Goal: Task Accomplishment & Management: Use online tool/utility

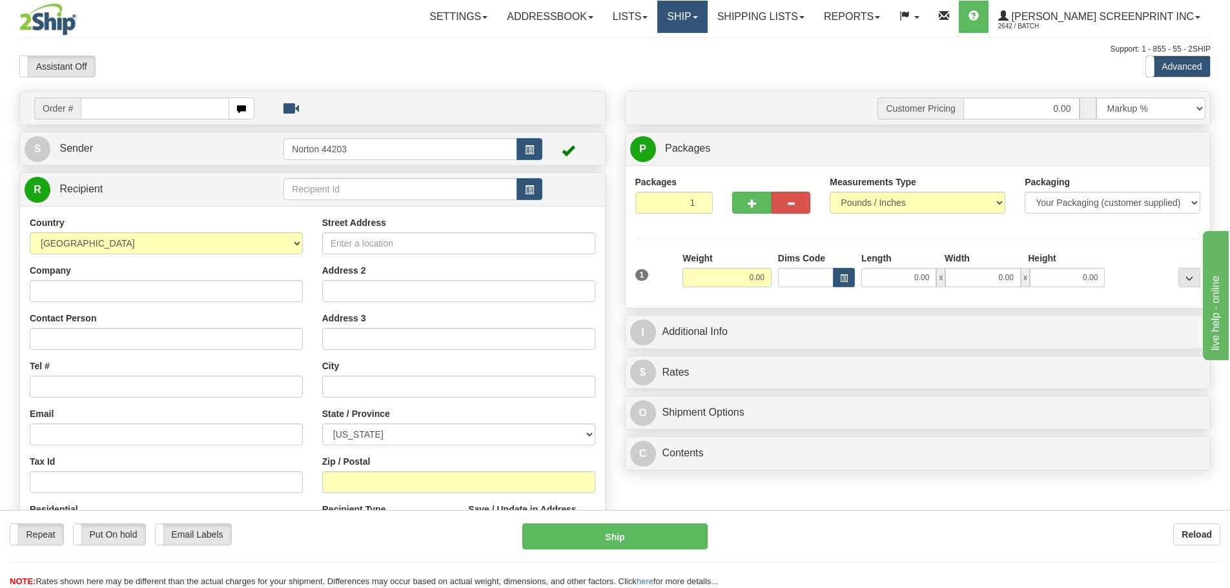
click at [707, 32] on link "Ship" at bounding box center [682, 17] width 50 height 32
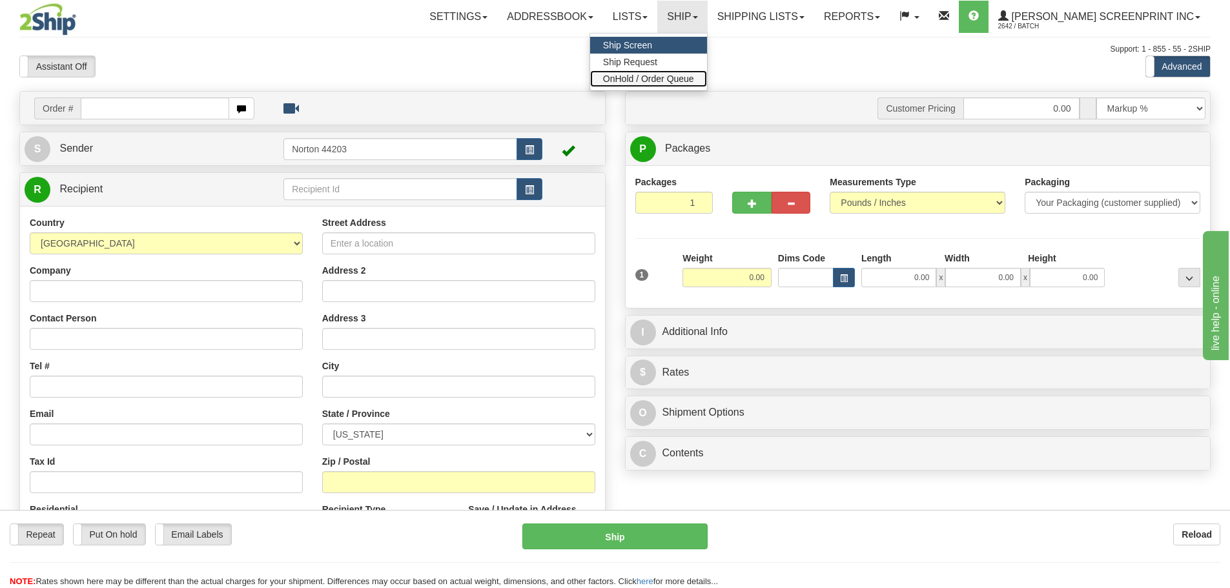
click at [694, 81] on span "OnHold / Order Queue" at bounding box center [648, 79] width 91 height 10
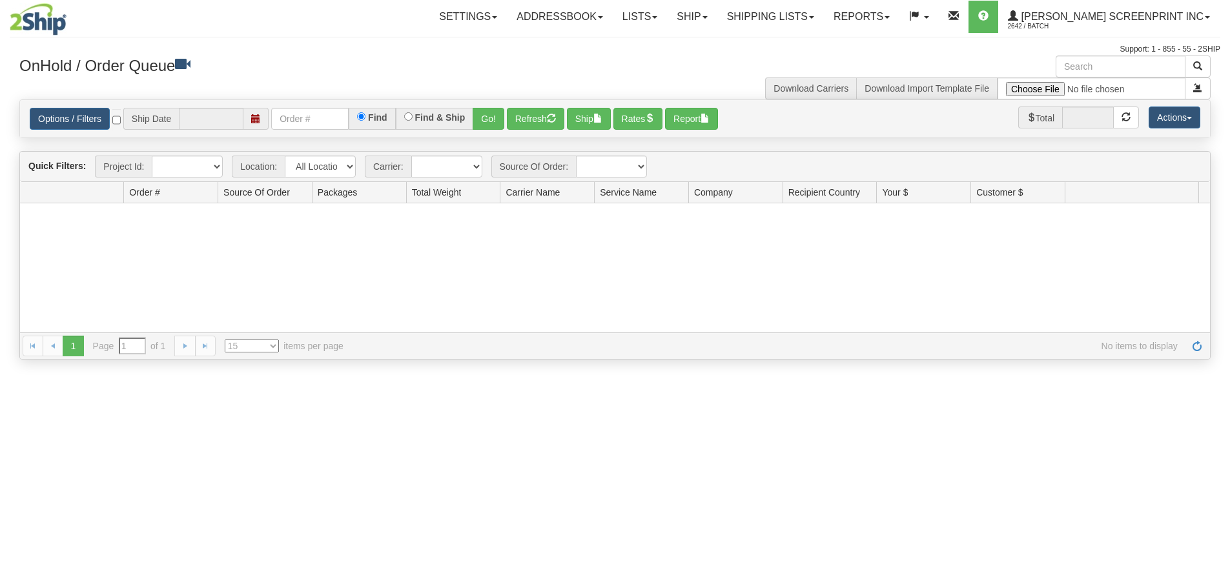
type input "[DATE]"
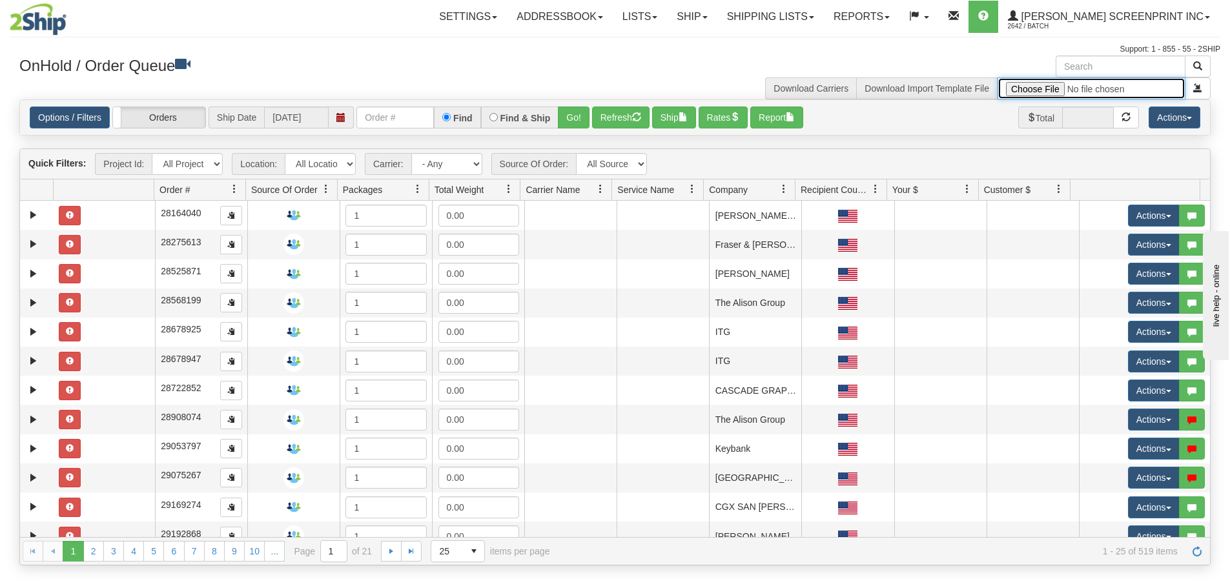
click at [1057, 86] on input "file" at bounding box center [1092, 88] width 188 height 22
type input "C:\fakepath\Lowes Provider Signs SEP 25 FOR 2SHIP.xlsx"
click at [1203, 86] on button "submit" at bounding box center [1198, 88] width 26 height 22
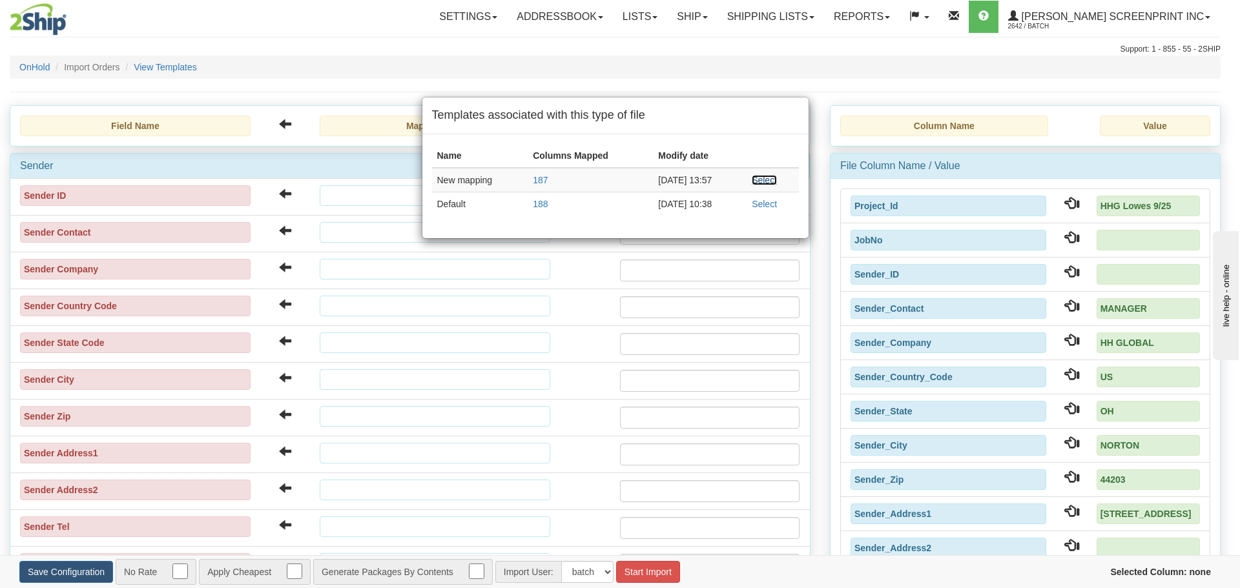
drag, startPoint x: 776, startPoint y: 183, endPoint x: 765, endPoint y: 275, distance: 92.4
click at [776, 183] on link "Select" at bounding box center [764, 180] width 25 height 10
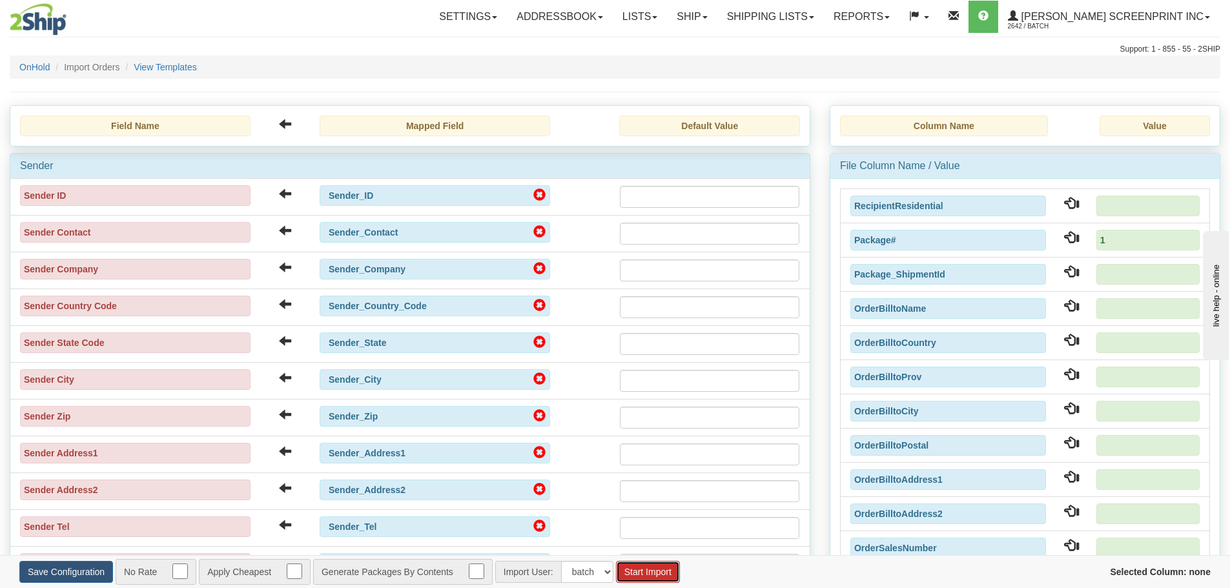
click at [646, 564] on button "Start Import" at bounding box center [648, 572] width 64 height 22
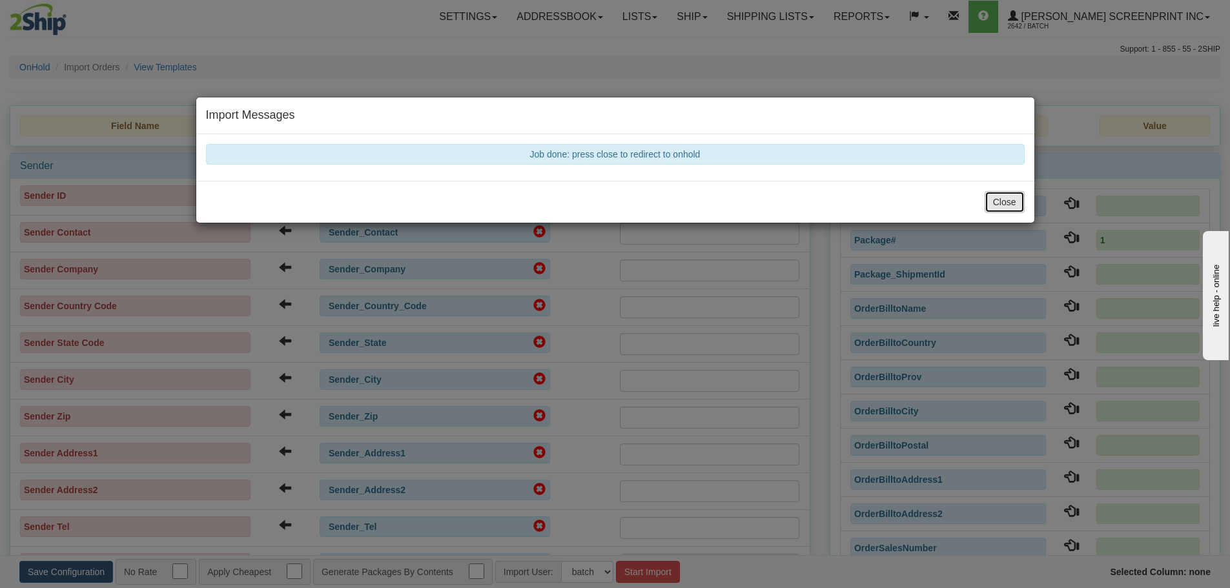
click at [1023, 196] on button "Close" at bounding box center [1005, 202] width 40 height 22
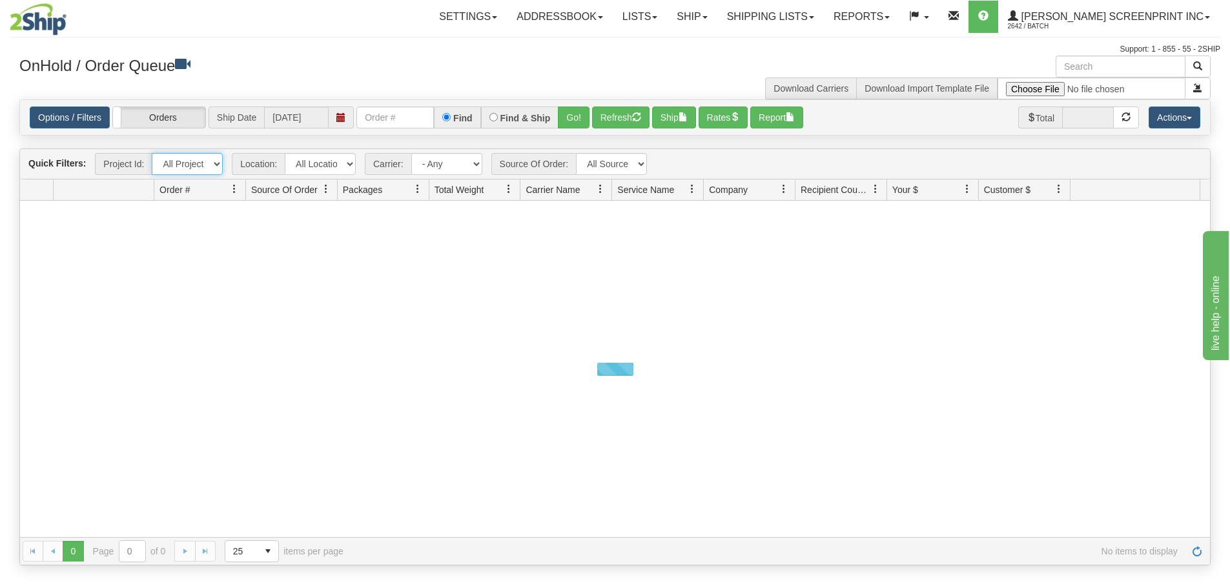
click at [218, 169] on select "All Projects HHG Lowes 9/25 Imagine ShipRequests [DATE] ShipRequests [DATE] Shi…" at bounding box center [187, 164] width 71 height 22
select select "HHG Lowes 9/25"
click at [152, 153] on select "All Projects HHG Lowes 9/25 Imagine ShipRequests [DATE] ShipRequests [DATE] Shi…" at bounding box center [187, 164] width 71 height 22
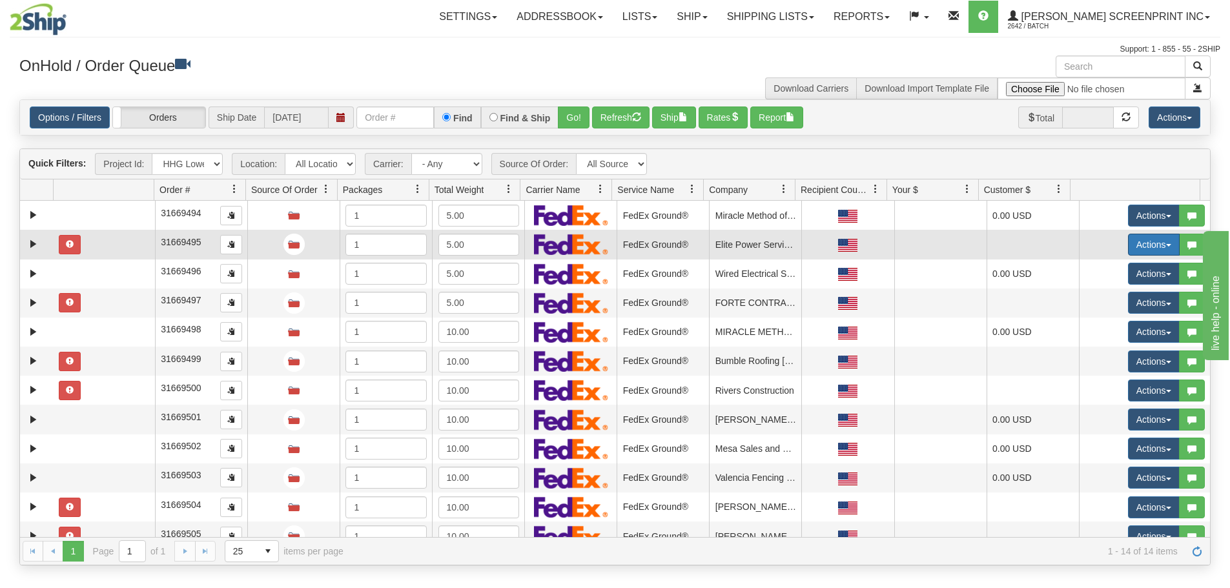
click at [1162, 241] on button "Actions" at bounding box center [1154, 245] width 52 height 22
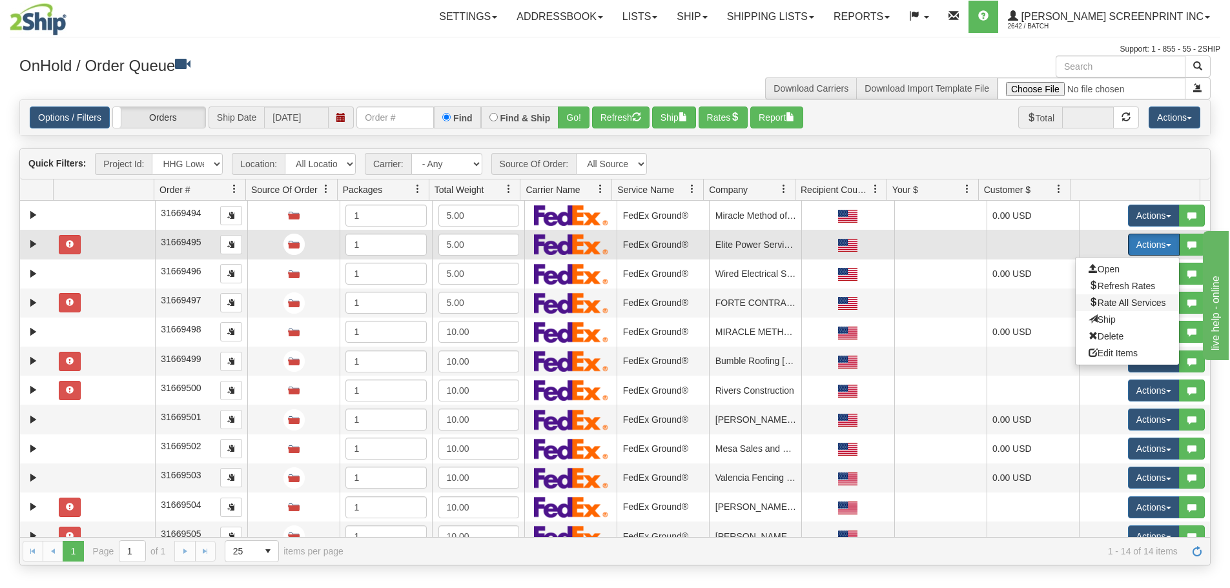
click at [1138, 304] on span "Rate All Services" at bounding box center [1127, 303] width 77 height 10
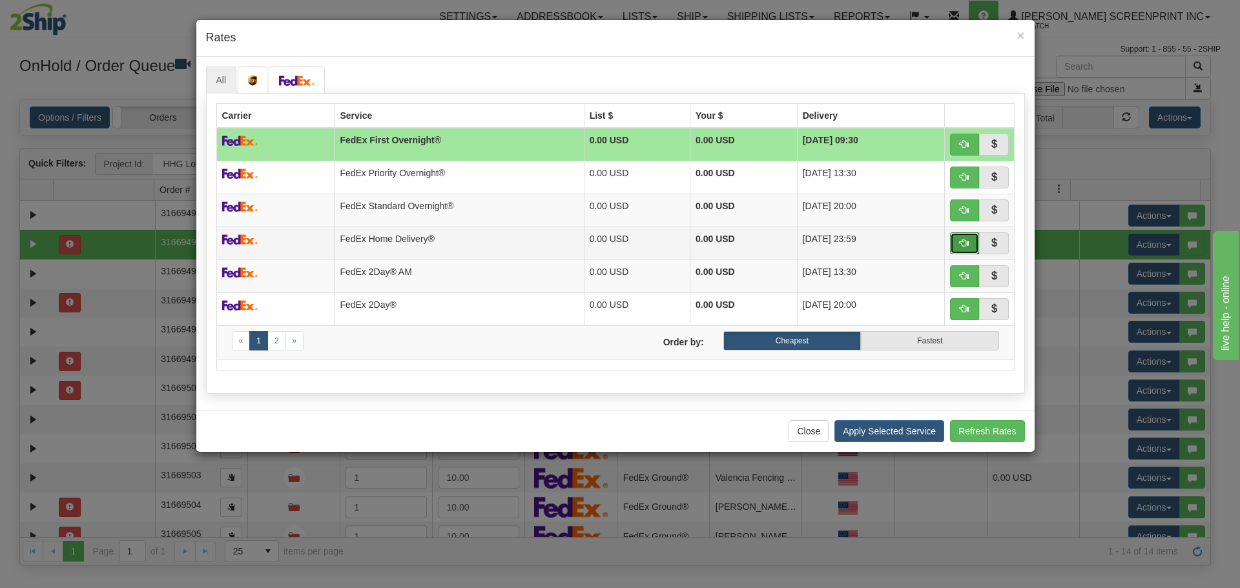
click at [967, 245] on span "button" at bounding box center [964, 242] width 9 height 9
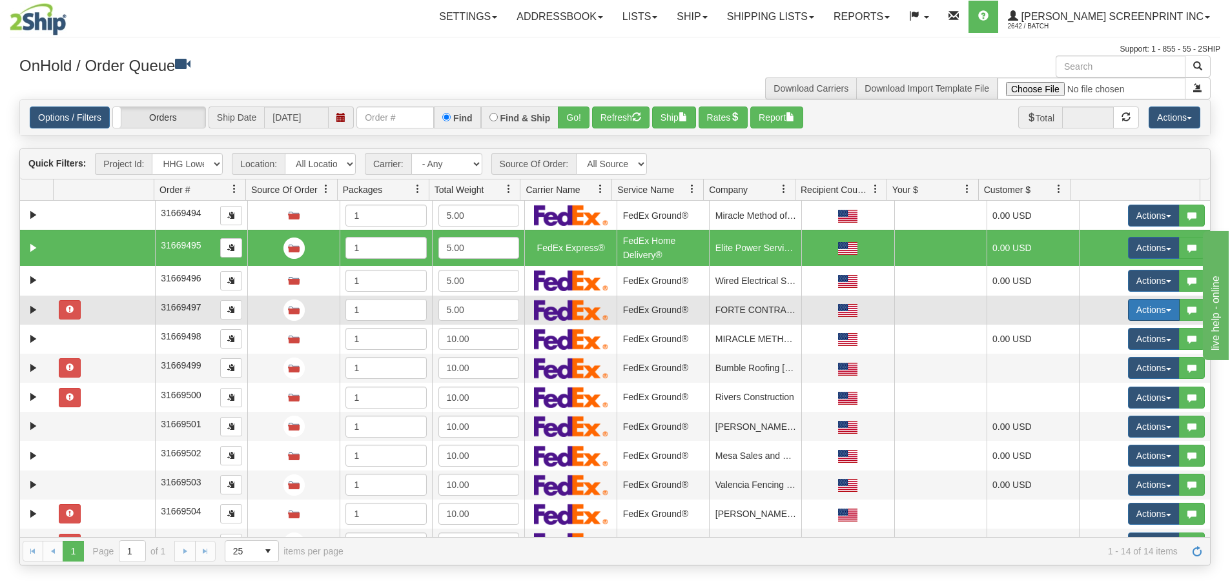
click at [1158, 304] on button "Actions" at bounding box center [1154, 310] width 52 height 22
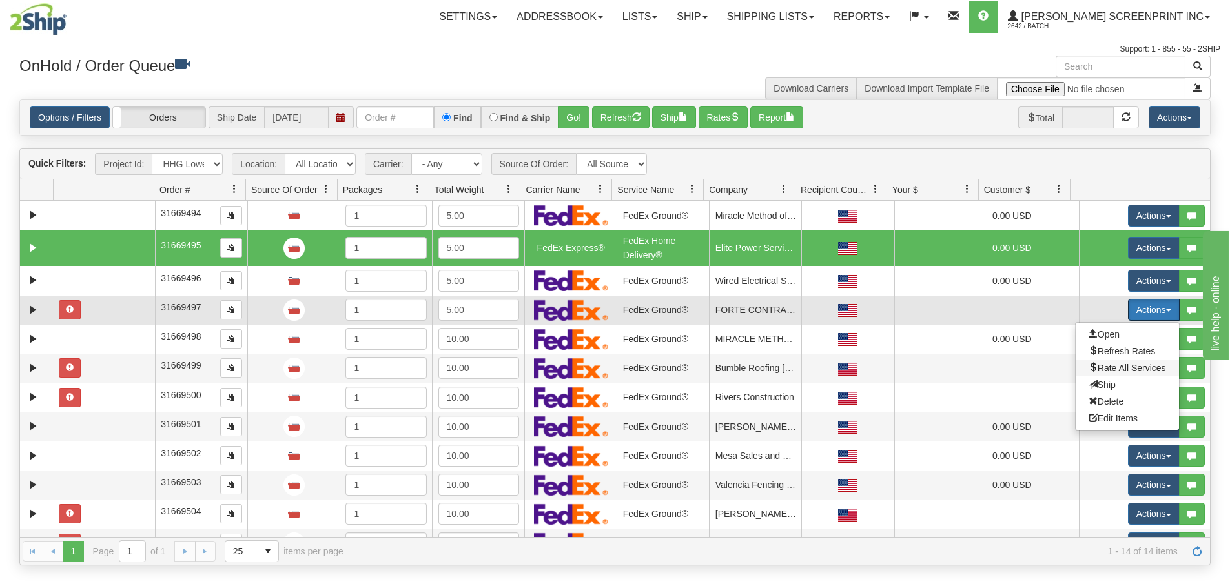
click at [1118, 370] on span "Rate All Services" at bounding box center [1127, 368] width 77 height 10
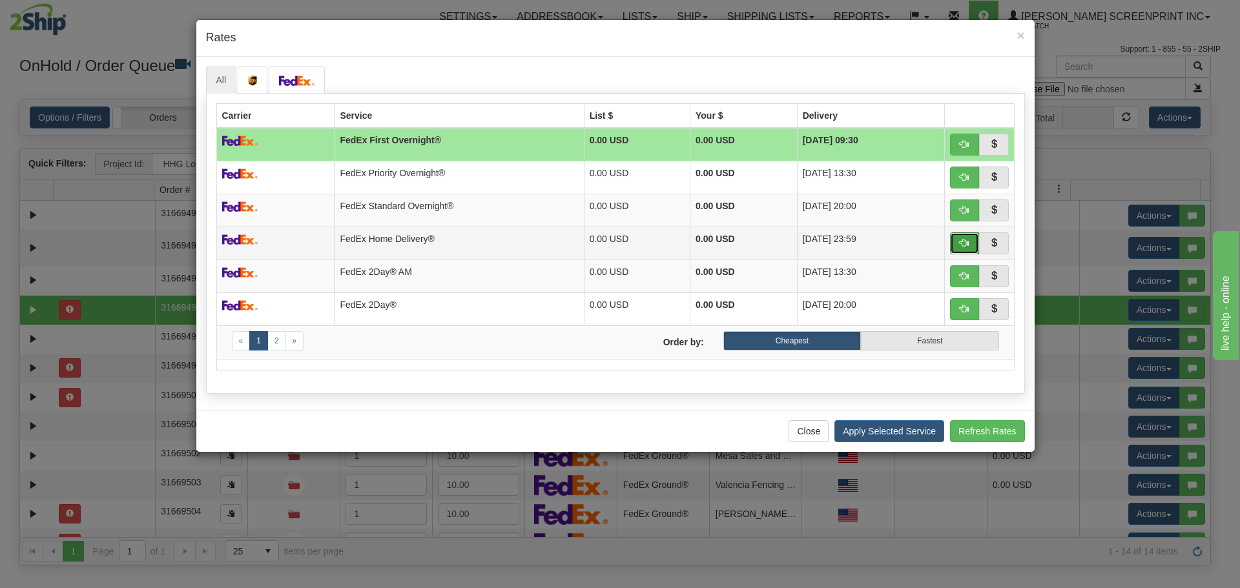
click at [967, 245] on span "button" at bounding box center [964, 242] width 9 height 9
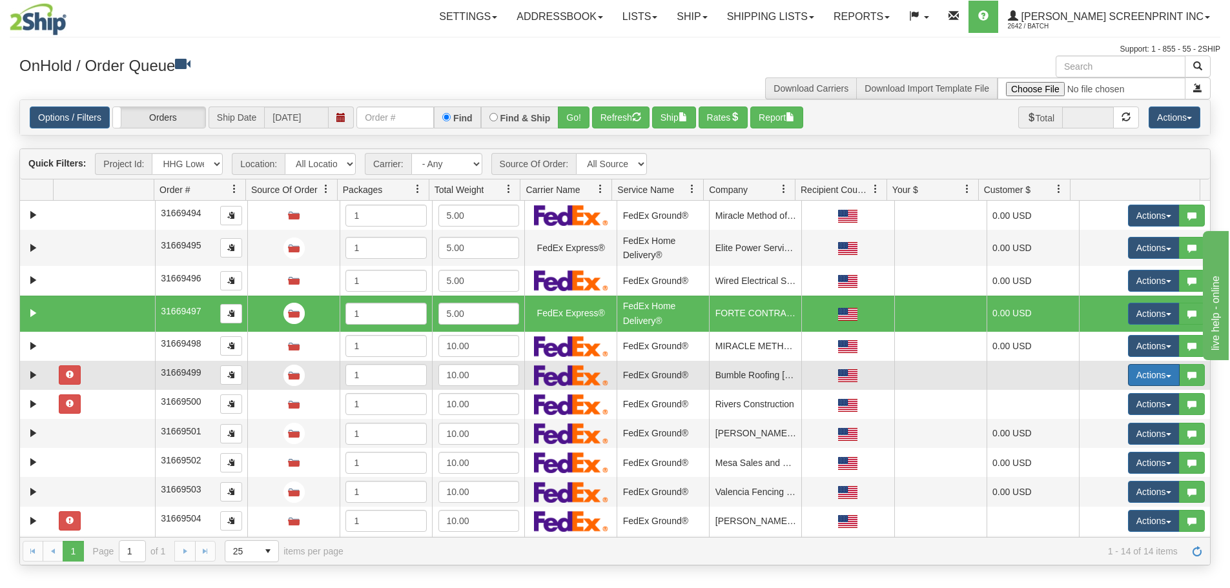
click at [1150, 380] on button "Actions" at bounding box center [1154, 375] width 52 height 22
click at [1143, 435] on span "Rate All Services" at bounding box center [1127, 433] width 77 height 10
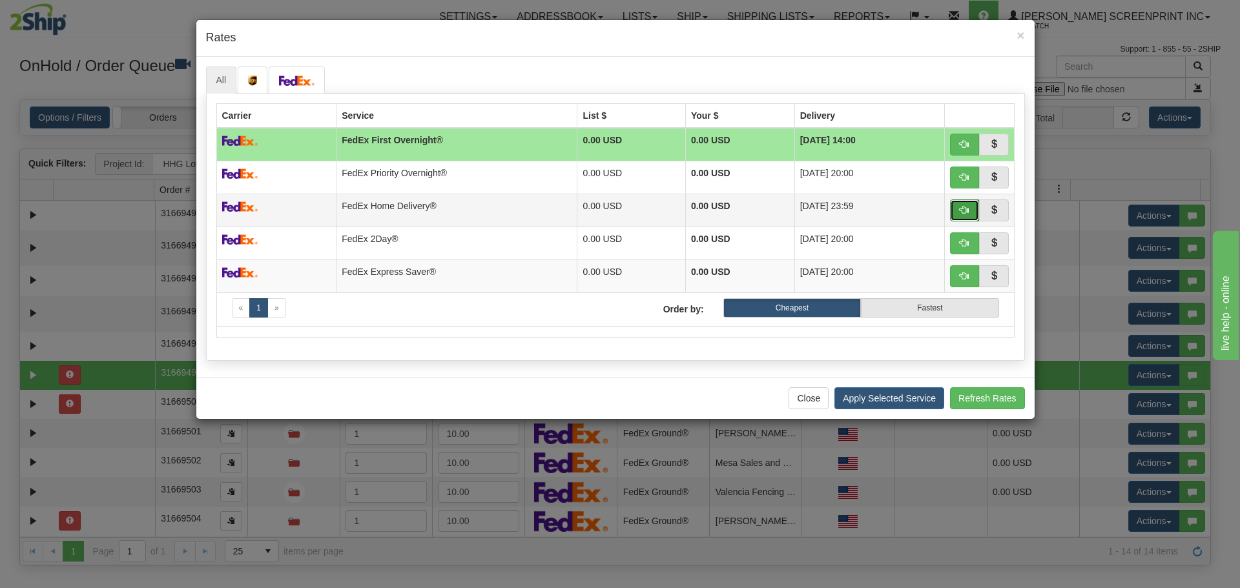
click at [964, 214] on span "button" at bounding box center [964, 209] width 9 height 9
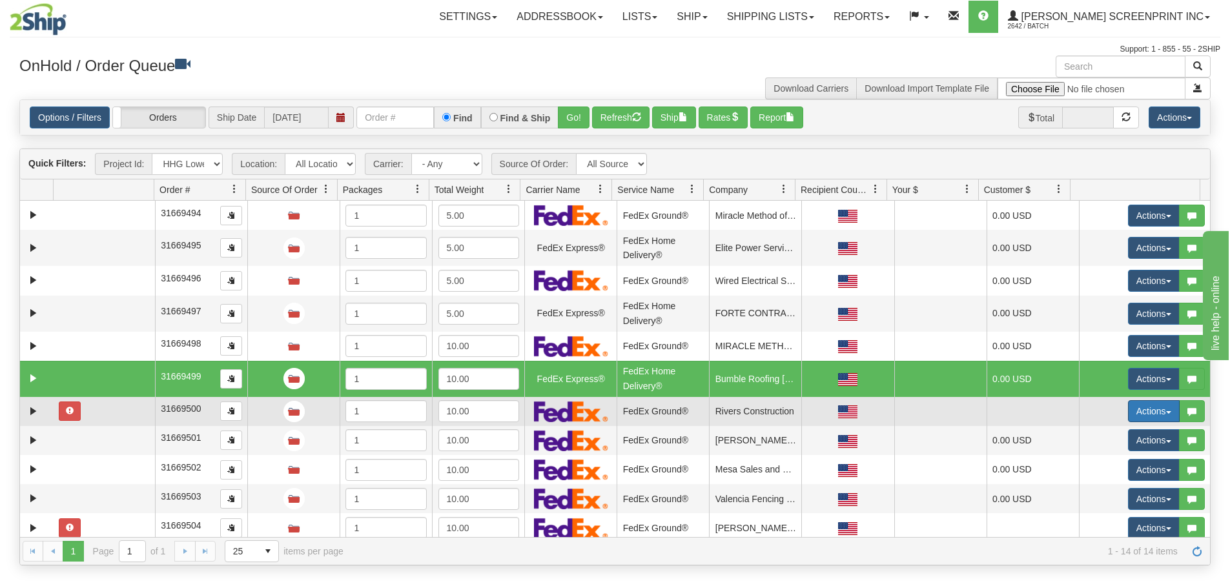
click at [1142, 415] on button "Actions" at bounding box center [1154, 411] width 52 height 22
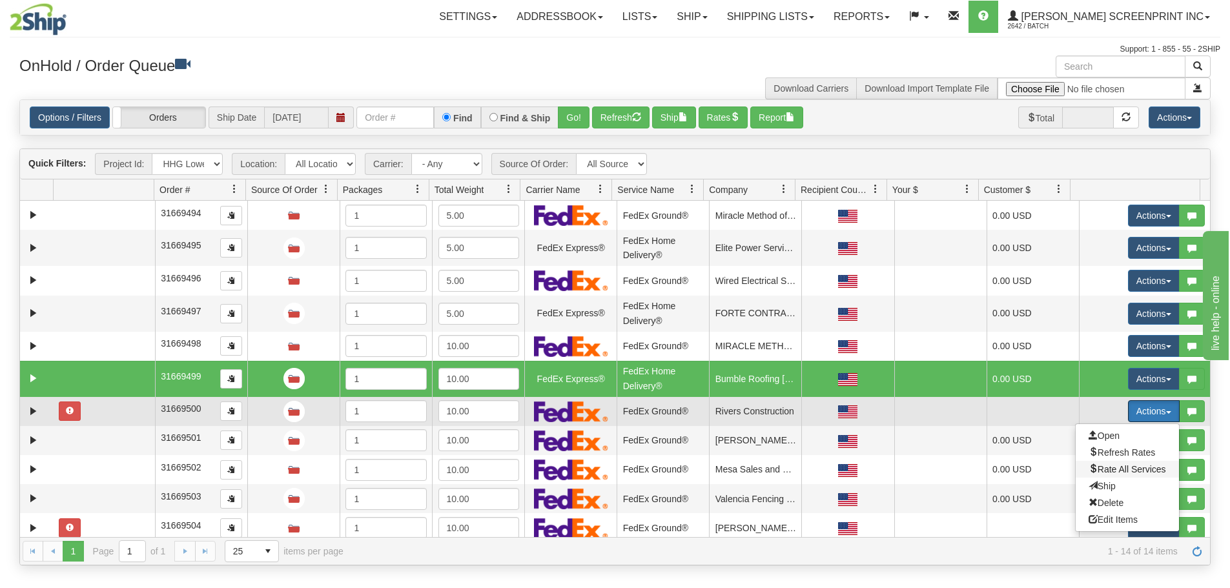
click at [1135, 468] on span "Rate All Services" at bounding box center [1127, 469] width 77 height 10
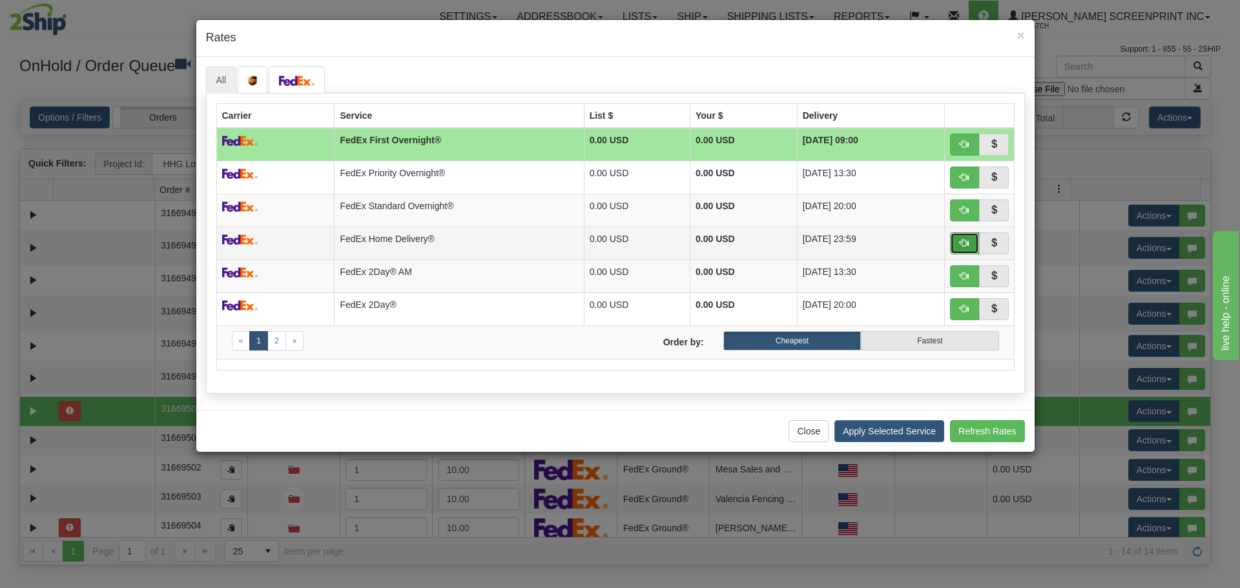
click at [970, 241] on button "button" at bounding box center [965, 243] width 30 height 22
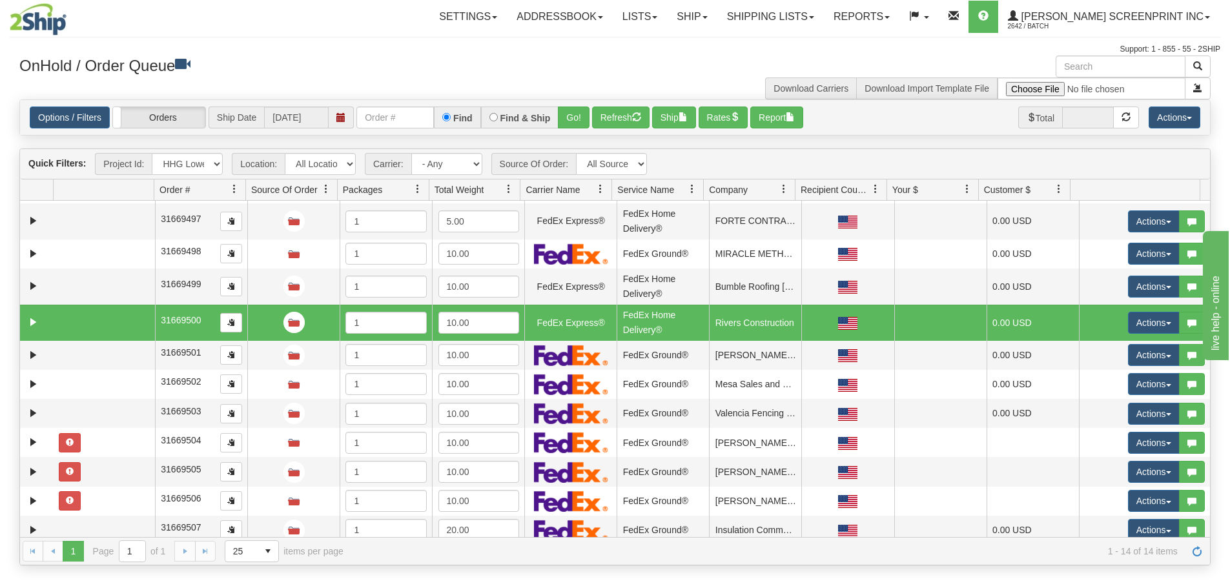
scroll to position [100, 0]
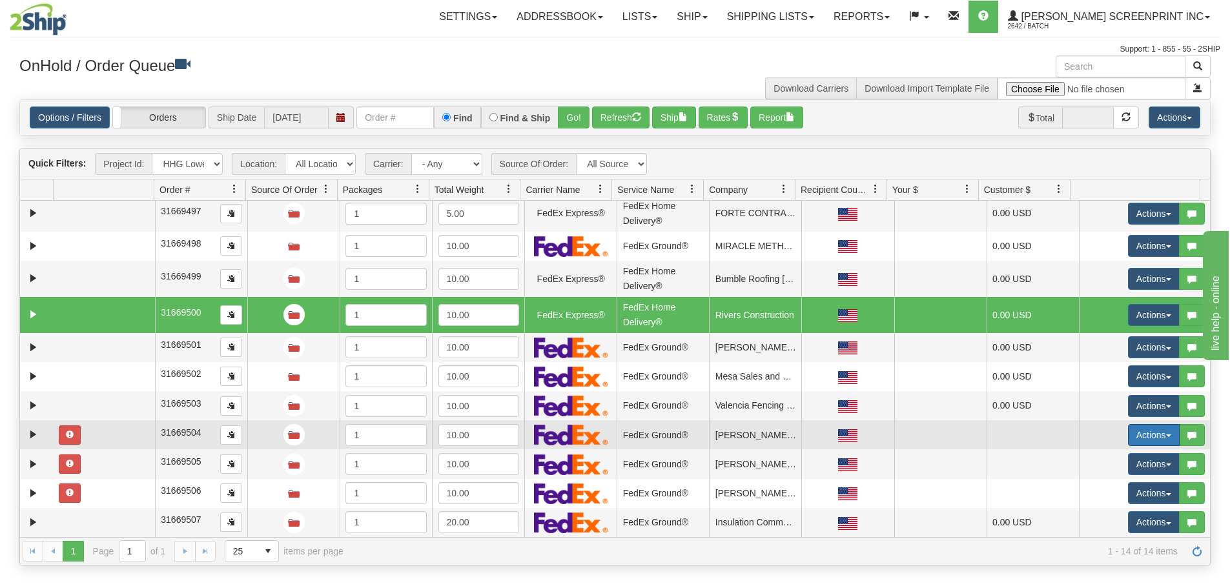
click at [1136, 441] on button "Actions" at bounding box center [1154, 435] width 52 height 22
click at [1135, 494] on span "Rate All Services" at bounding box center [1127, 493] width 77 height 10
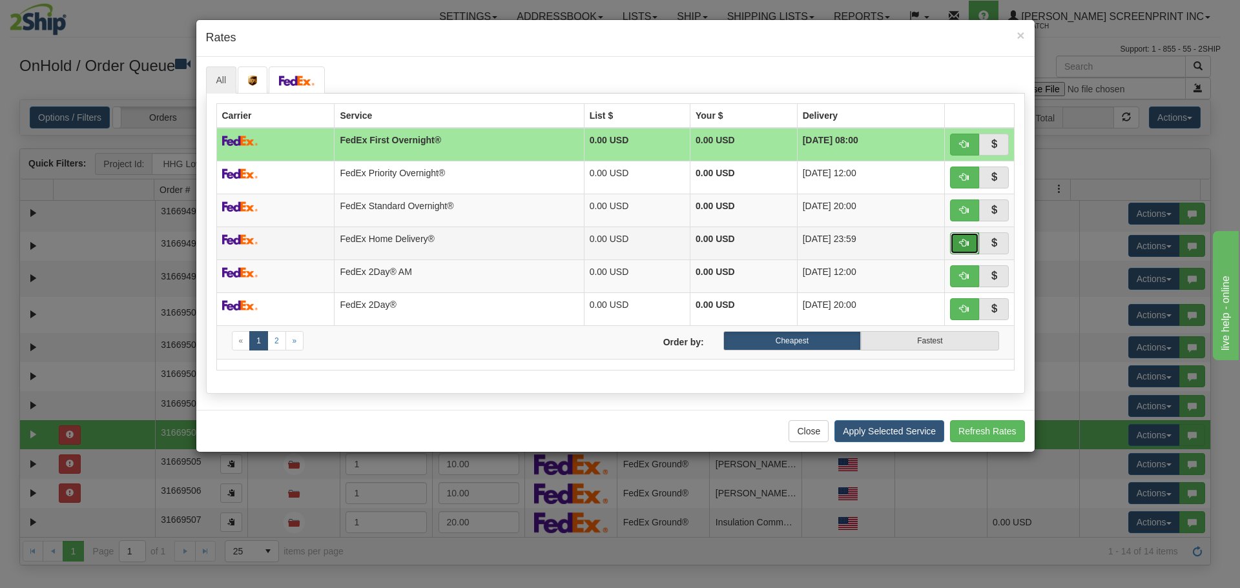
click at [978, 242] on button "button" at bounding box center [965, 243] width 30 height 22
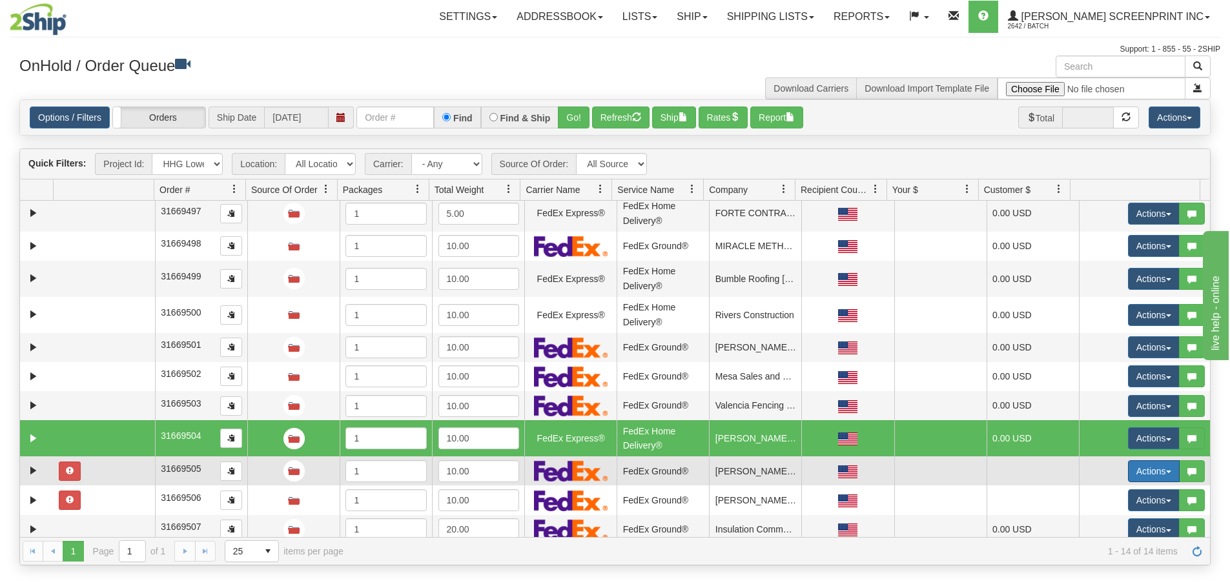
click at [1132, 474] on button "Actions" at bounding box center [1154, 471] width 52 height 22
click at [1127, 530] on span "Rate All Services" at bounding box center [1127, 529] width 77 height 10
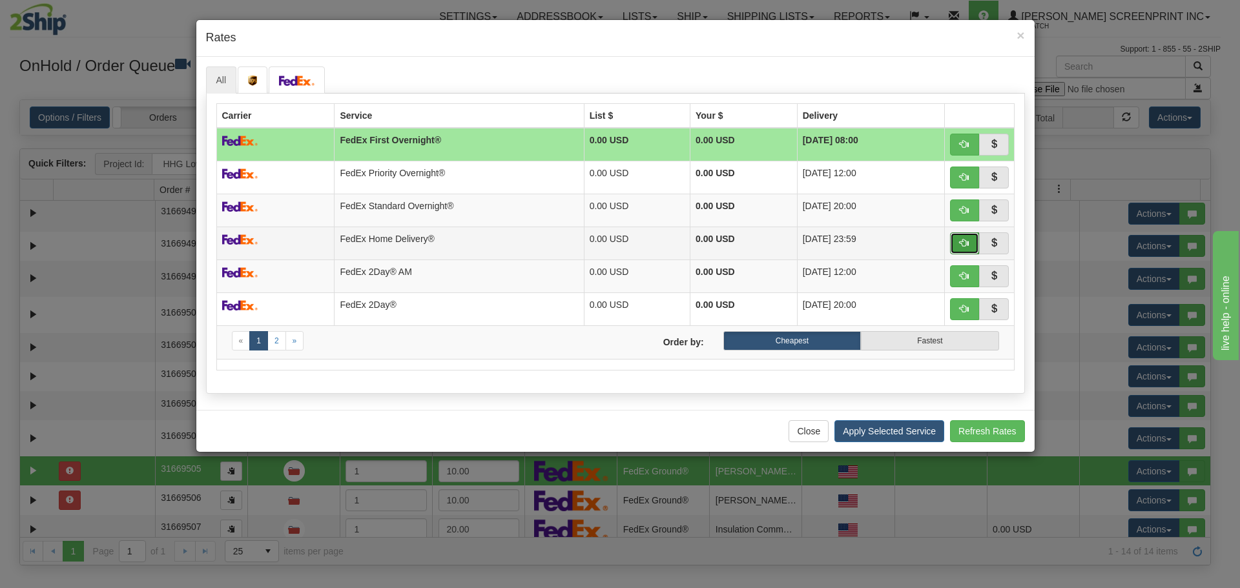
click at [964, 241] on span "button" at bounding box center [964, 242] width 9 height 9
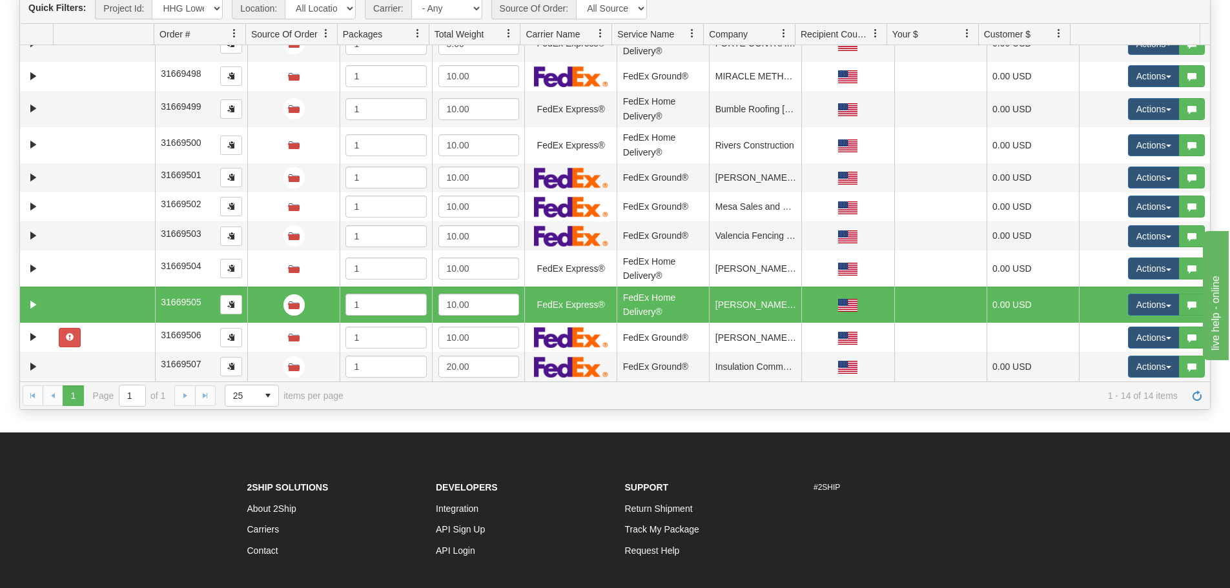
scroll to position [194, 0]
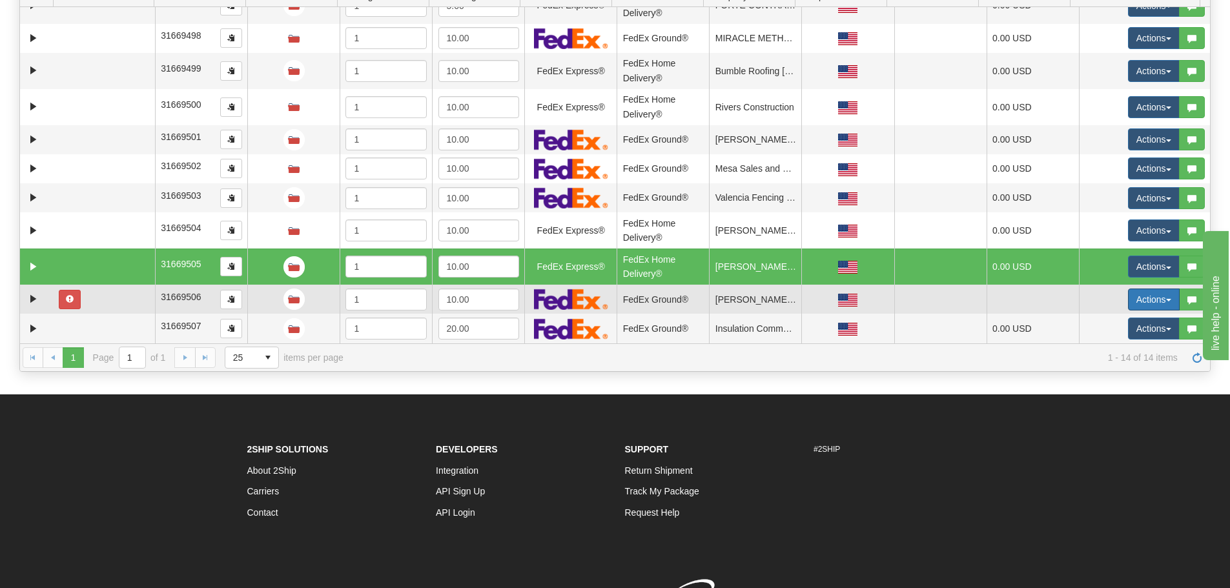
click at [1147, 305] on button "Actions" at bounding box center [1154, 300] width 52 height 22
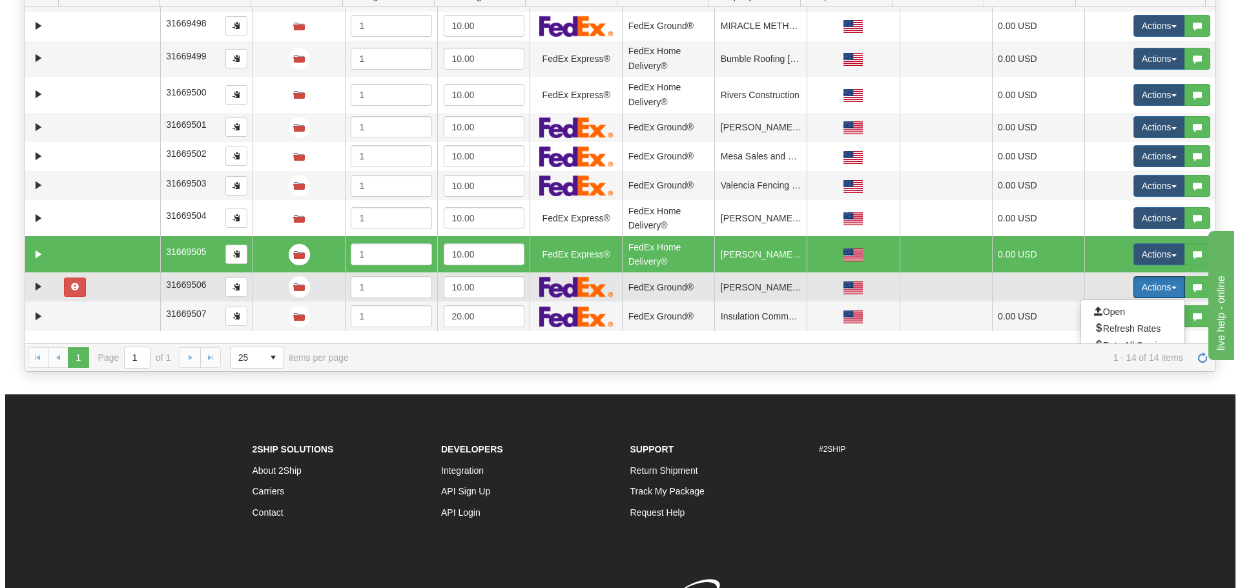
scroll to position [191, 0]
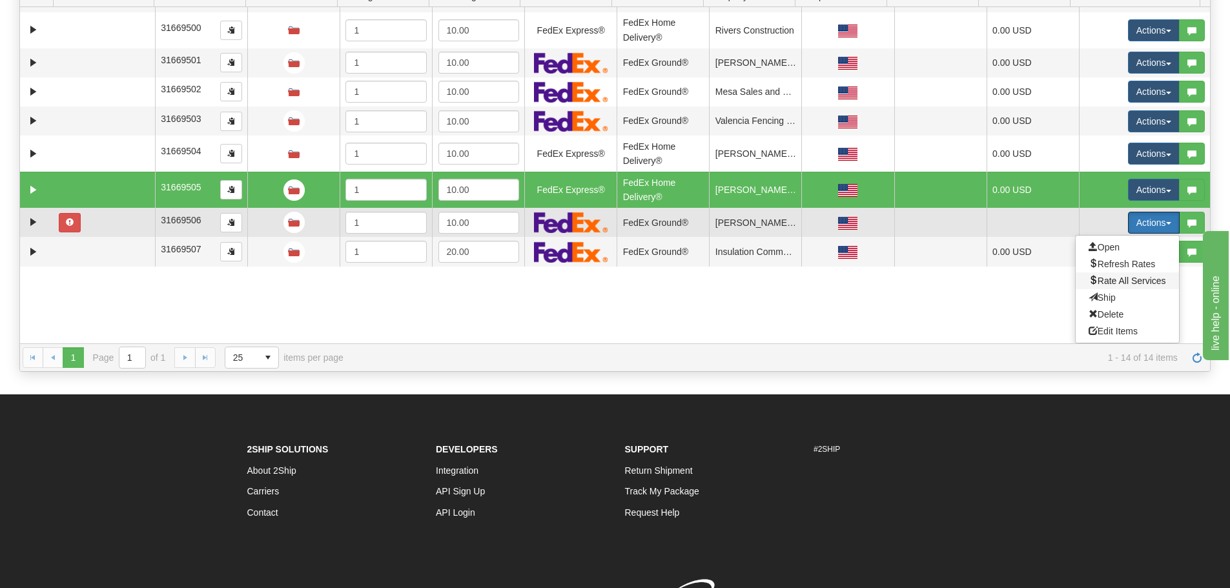
click at [1129, 285] on span "Rate All Services" at bounding box center [1127, 281] width 77 height 10
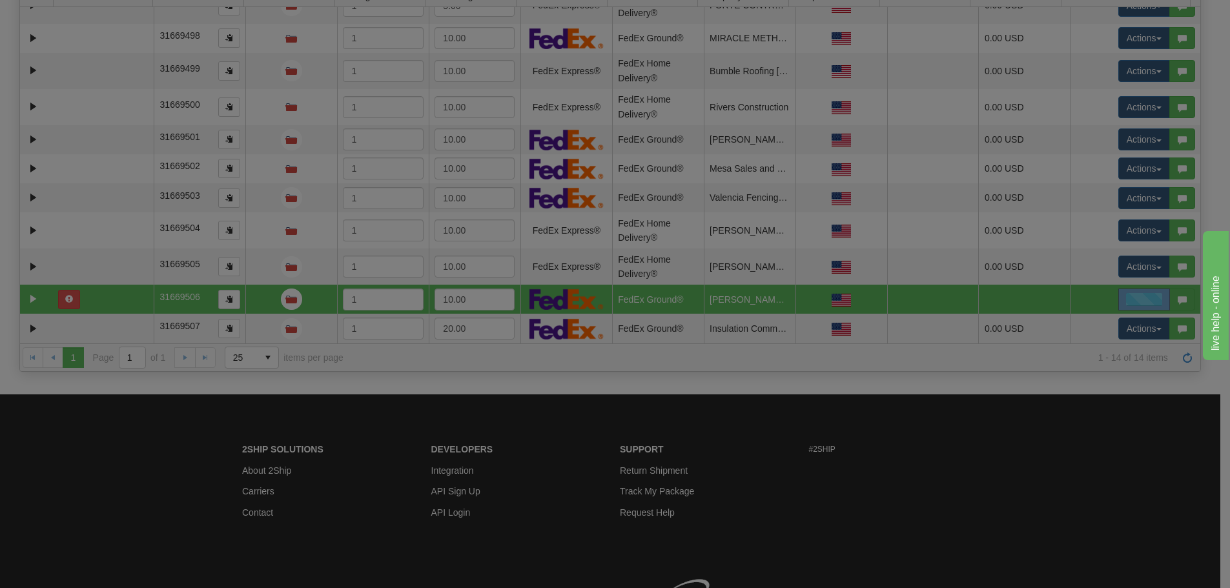
scroll to position [114, 0]
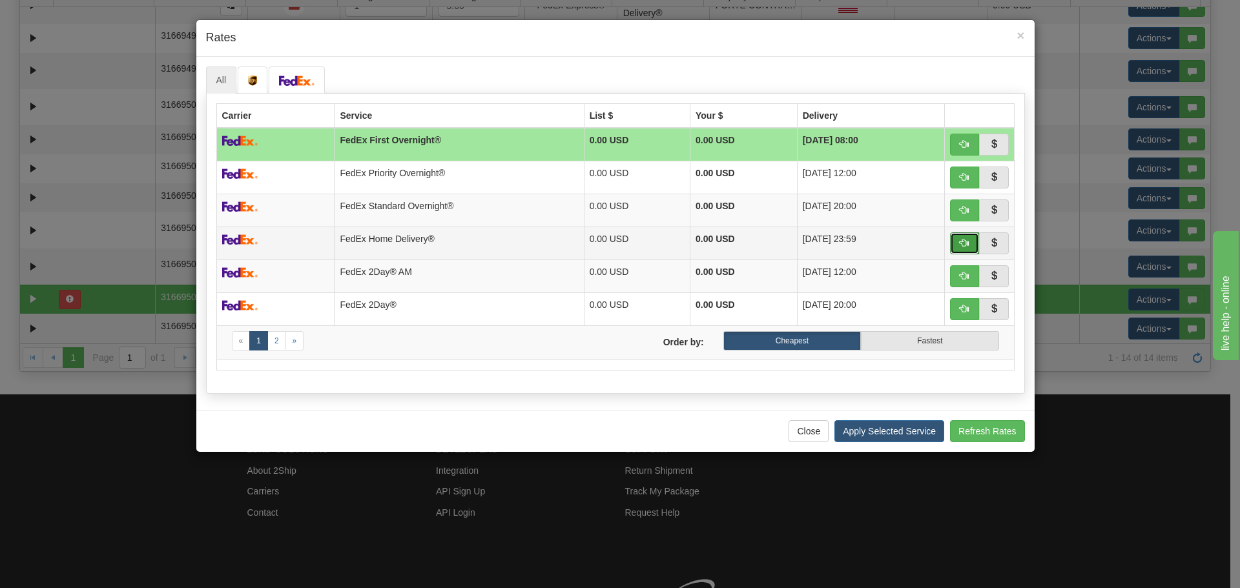
click at [959, 240] on button "button" at bounding box center [965, 243] width 30 height 22
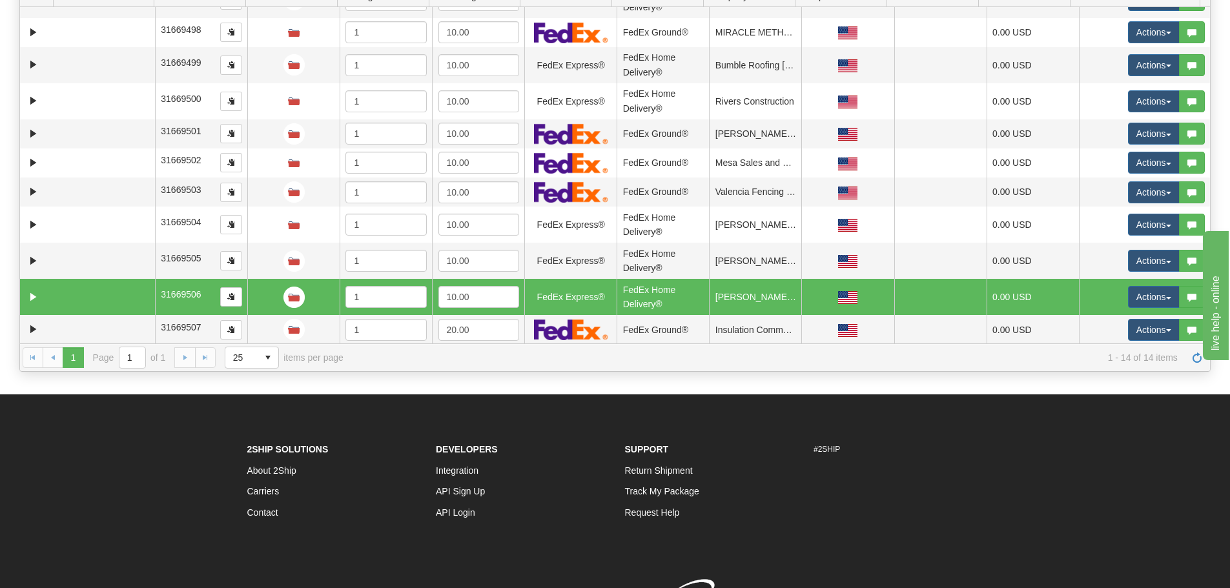
scroll to position [121, 0]
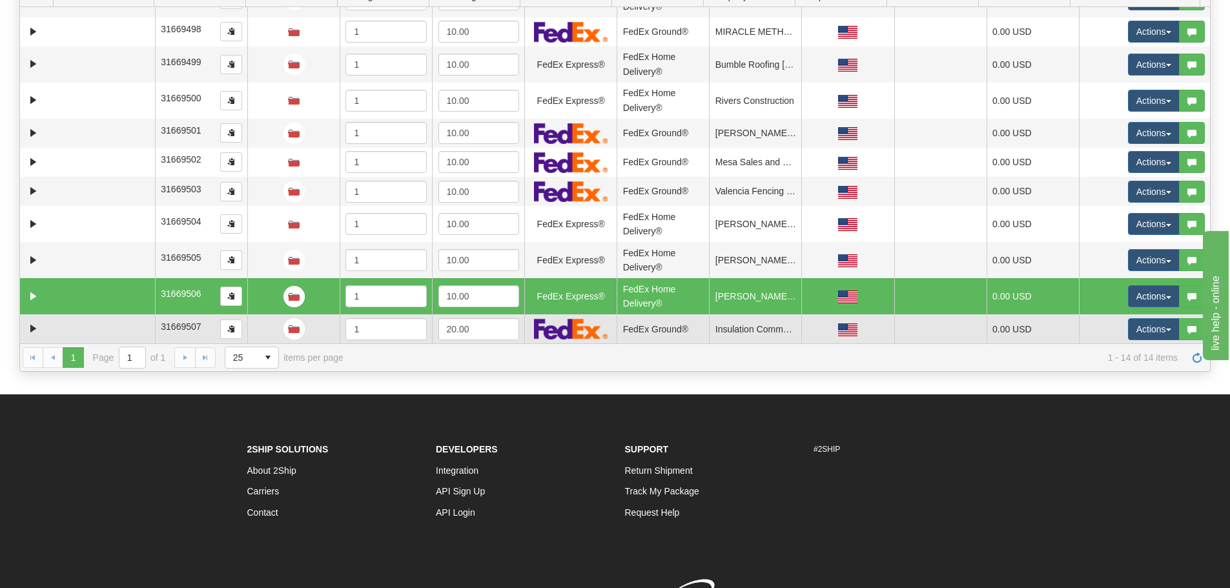
click at [59, 335] on td at bounding box center [104, 328] width 101 height 29
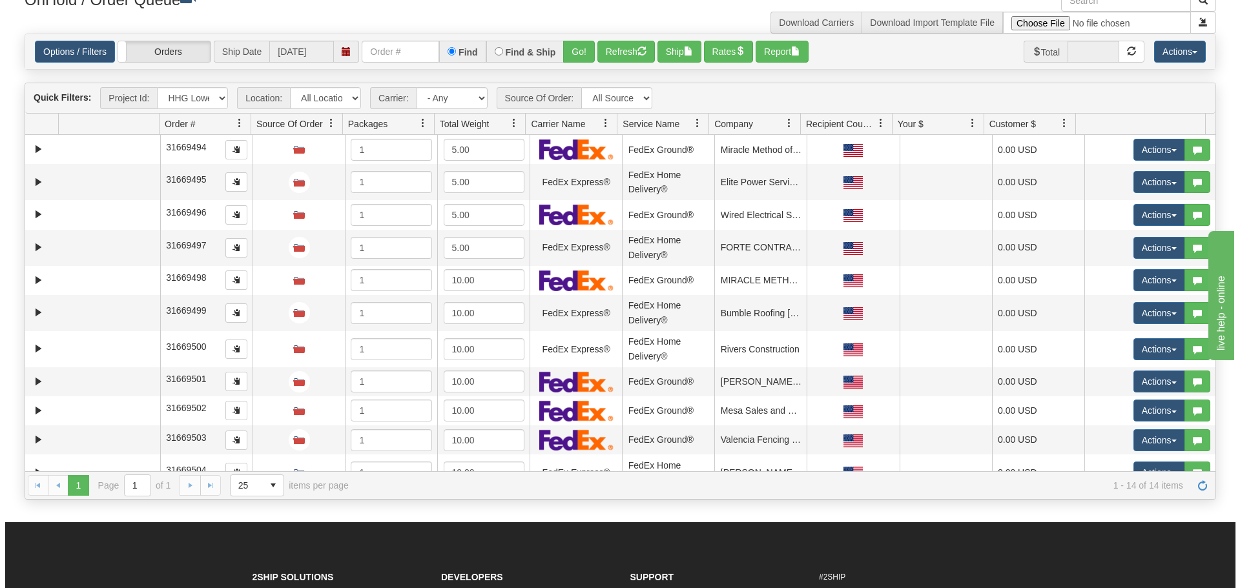
scroll to position [65, 0]
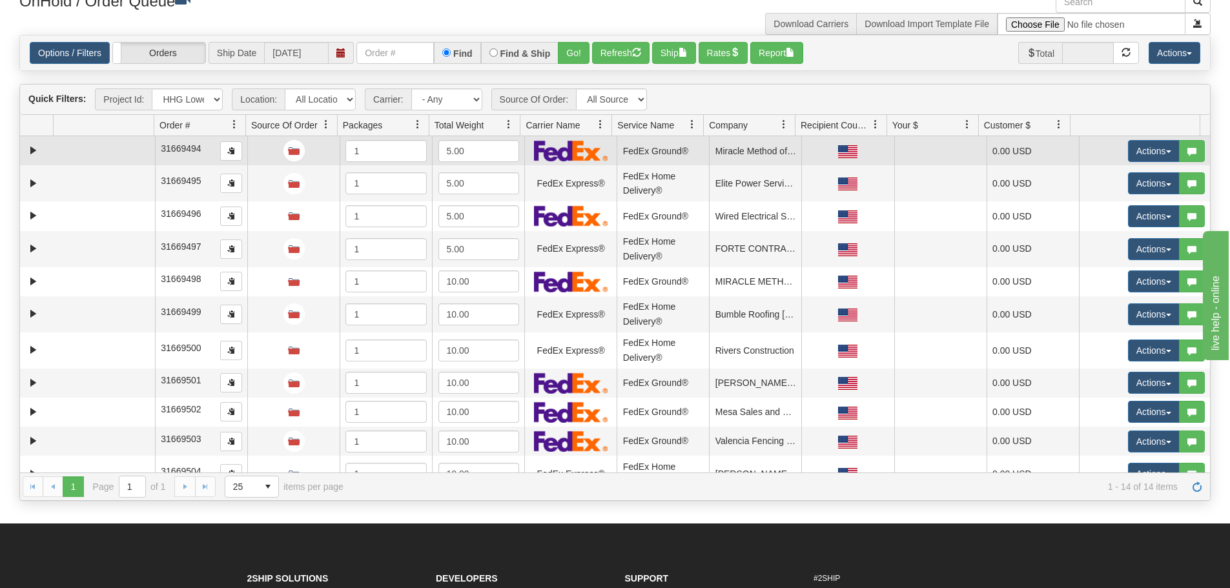
click at [79, 138] on td at bounding box center [104, 150] width 101 height 29
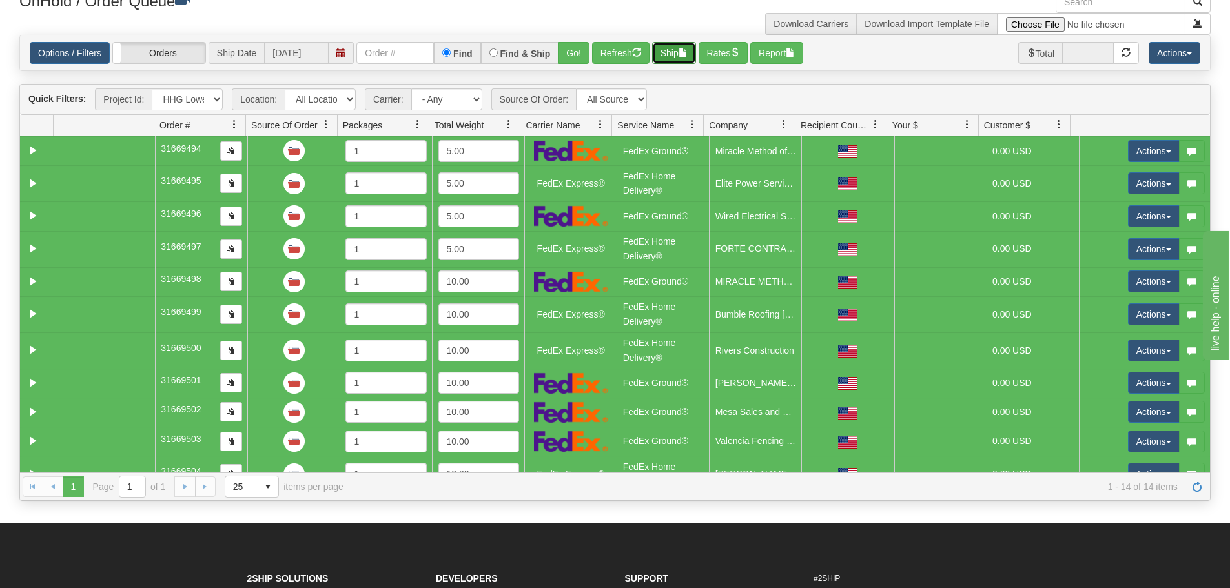
click at [686, 53] on span "button" at bounding box center [683, 52] width 9 height 9
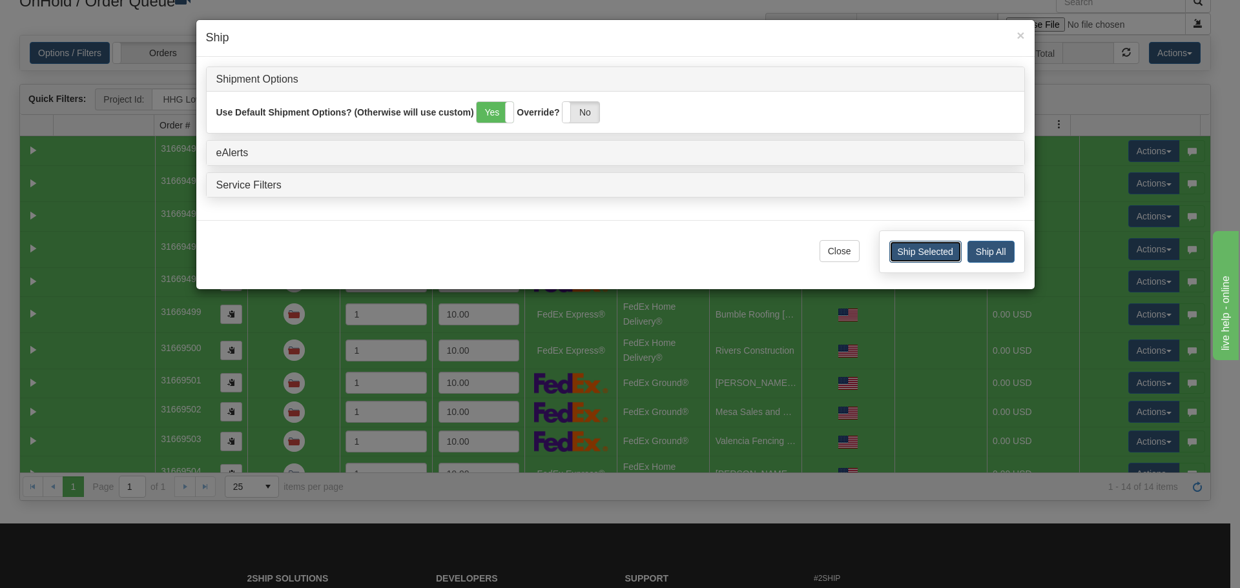
click at [926, 256] on button "Ship Selected" at bounding box center [925, 252] width 72 height 22
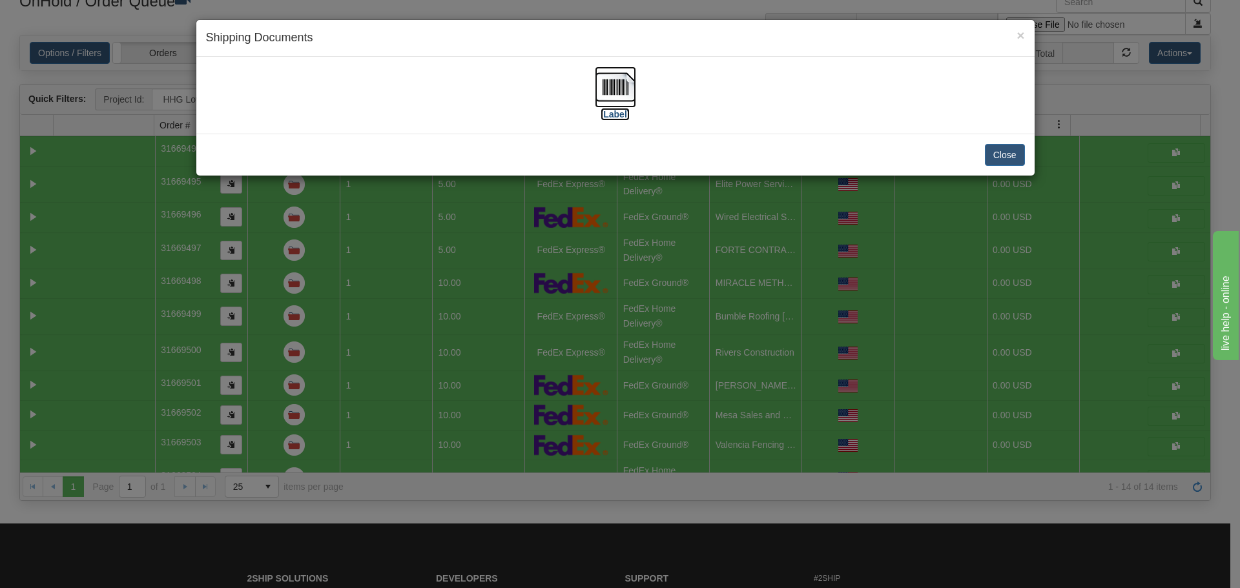
click at [622, 96] on img at bounding box center [615, 87] width 41 height 41
